Goal: Information Seeking & Learning: Learn about a topic

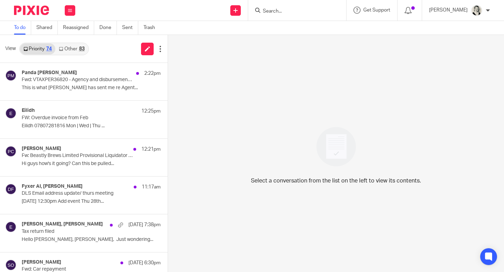
click at [73, 50] on link "Other 83" at bounding box center [71, 48] width 33 height 11
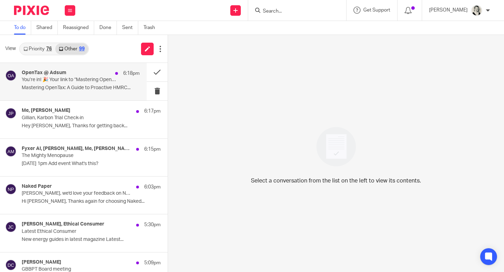
click at [116, 82] on div "OpenTax @ Adsum 6:18pm You’re in! 🎉 Your link to “Mastering OpenTax: A Guide to…" at bounding box center [81, 81] width 118 height 23
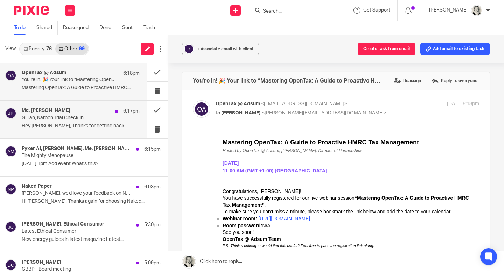
click at [104, 119] on p "Gillian, Karbon Trial Check-in" at bounding box center [69, 118] width 94 height 6
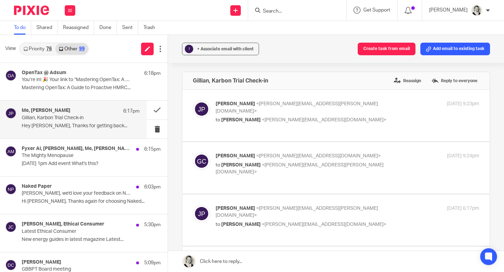
scroll to position [54, 0]
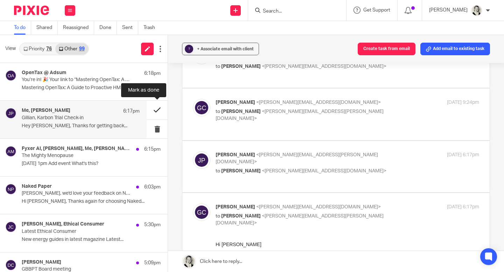
click at [156, 112] on button at bounding box center [157, 110] width 21 height 19
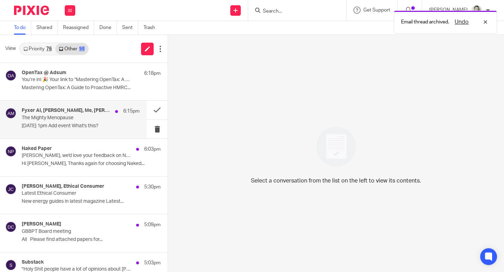
click at [96, 125] on p "Fri 29th Aug 1pm Add event What's this?" at bounding box center [81, 126] width 118 height 6
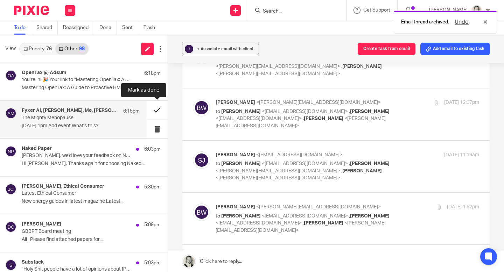
scroll to position [0, 0]
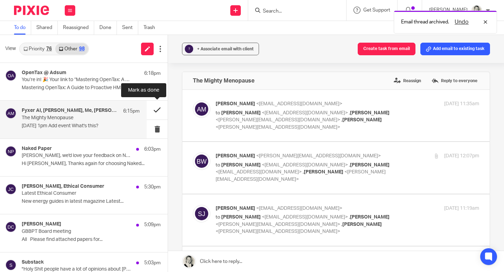
click at [156, 110] on button at bounding box center [157, 110] width 21 height 19
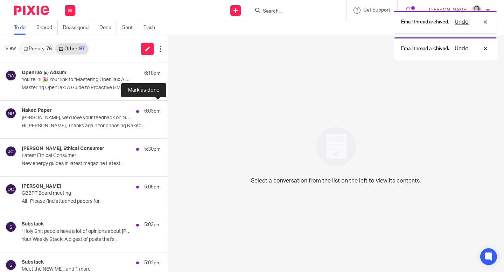
click at [168, 110] on button at bounding box center [171, 110] width 6 height 19
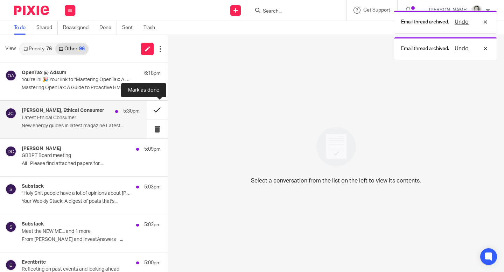
click at [156, 110] on button at bounding box center [157, 110] width 21 height 19
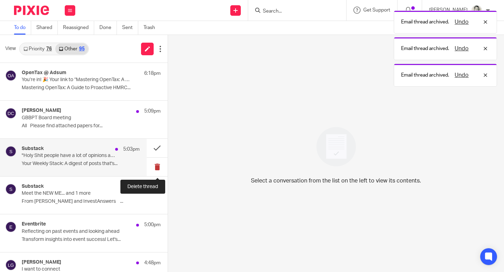
click at [156, 170] on button at bounding box center [157, 167] width 21 height 19
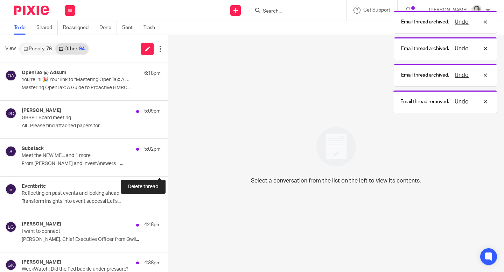
click at [168, 170] on button at bounding box center [171, 167] width 6 height 19
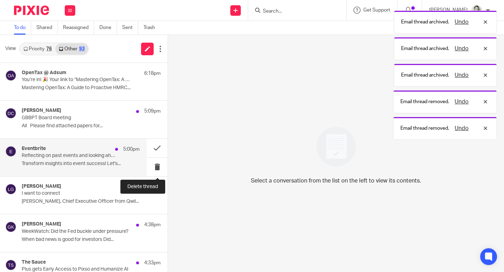
click at [156, 170] on button at bounding box center [157, 167] width 21 height 19
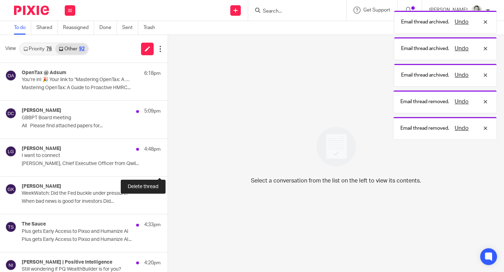
click at [168, 169] on button at bounding box center [171, 167] width 6 height 19
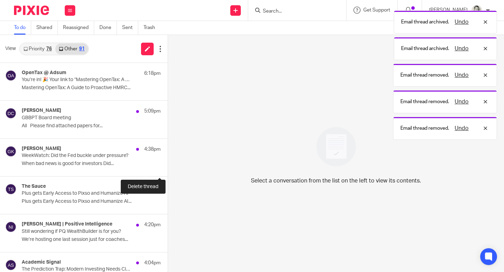
click at [168, 169] on button at bounding box center [171, 167] width 6 height 19
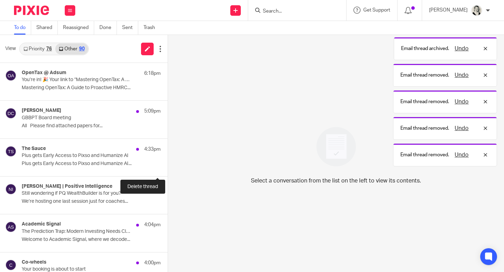
click at [168, 169] on button at bounding box center [171, 167] width 6 height 19
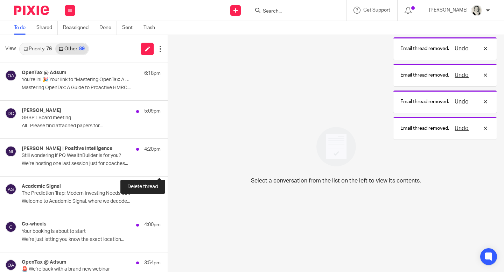
click at [168, 169] on button at bounding box center [171, 167] width 6 height 19
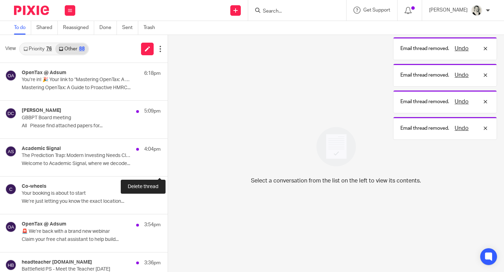
click at [168, 169] on button at bounding box center [171, 167] width 6 height 19
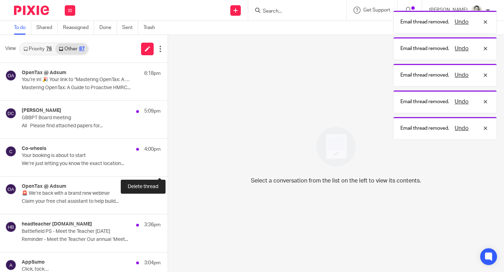
click at [168, 169] on button at bounding box center [171, 167] width 6 height 19
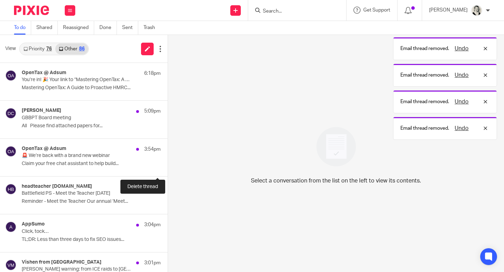
click at [168, 169] on button at bounding box center [171, 167] width 6 height 19
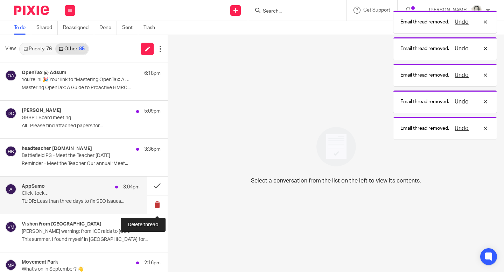
click at [156, 202] on button at bounding box center [157, 205] width 21 height 19
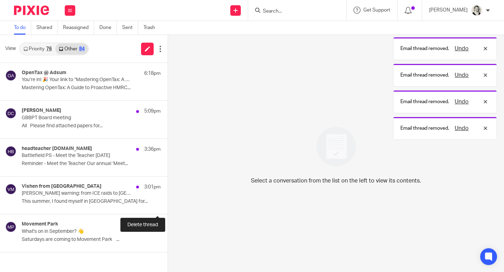
click at [168, 202] on button at bounding box center [171, 205] width 6 height 19
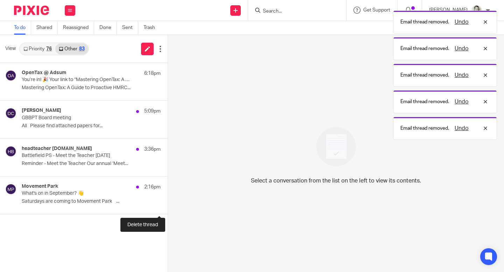
click at [168, 202] on button at bounding box center [171, 205] width 6 height 19
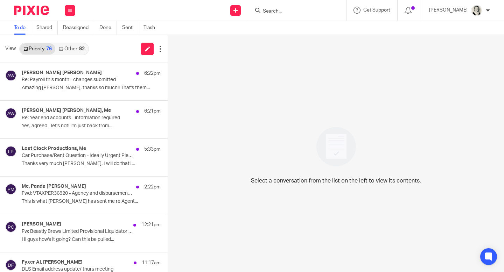
click at [69, 51] on link "Other 82" at bounding box center [71, 48] width 33 height 11
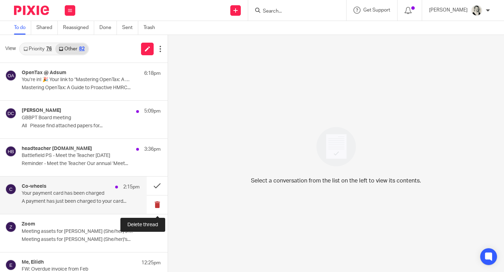
click at [156, 204] on button at bounding box center [157, 205] width 21 height 19
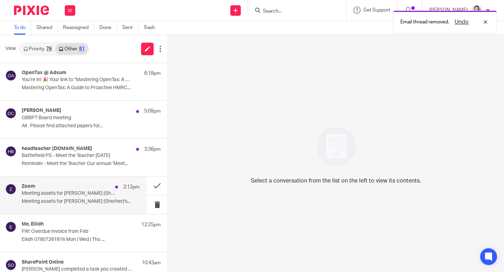
click at [119, 198] on div "Zoom 2:12pm Meeting assets for Gillian Caughey (She/her)'s Personal Meeting Roo…" at bounding box center [81, 195] width 118 height 23
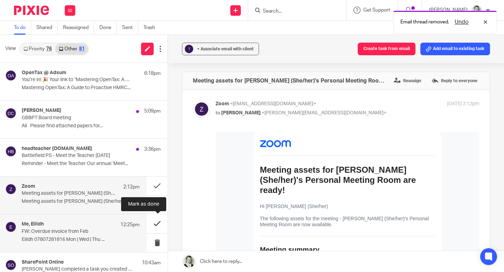
click at [154, 227] on button at bounding box center [157, 223] width 21 height 19
